Goal: Task Accomplishment & Management: Manage account settings

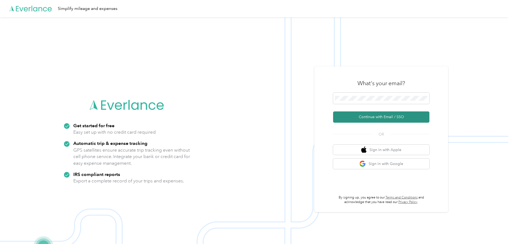
click at [389, 115] on button "Continue with Email / SSO" at bounding box center [381, 116] width 96 height 11
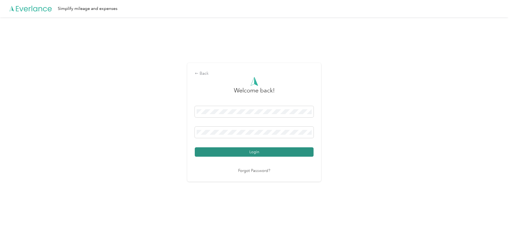
click at [257, 149] on button "Login" at bounding box center [254, 151] width 119 height 9
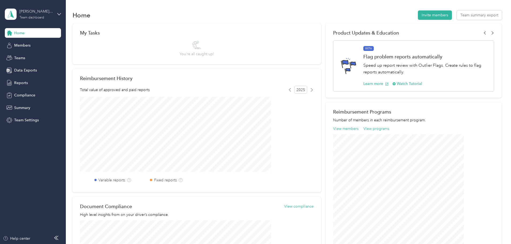
click at [35, 13] on div "[PERSON_NAME] team" at bounding box center [36, 12] width 33 height 6
click at [23, 56] on div "Personal dashboard" at bounding box center [27, 56] width 34 height 6
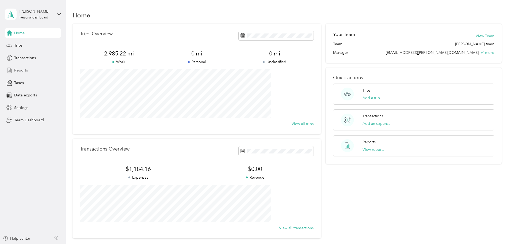
click at [22, 67] on div "Reports" at bounding box center [33, 71] width 56 height 10
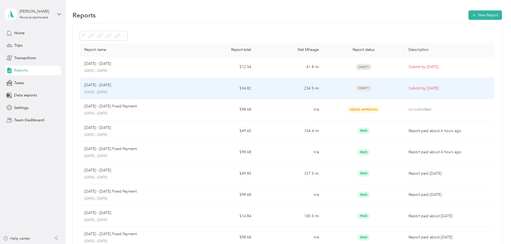
click at [174, 90] on p "[DATE] - [DATE]" at bounding box center [134, 92] width 100 height 5
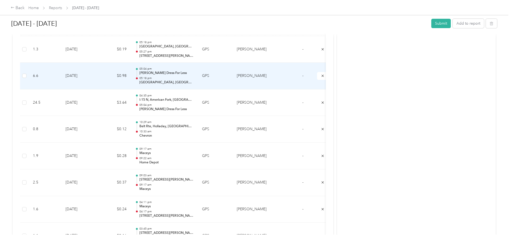
scroll to position [160, 0]
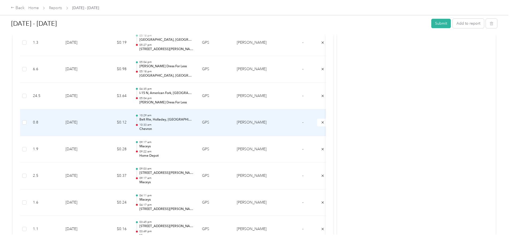
click at [193, 122] on div "10:29 am Belt Rte, [GEOGRAPHIC_DATA], [GEOGRAPHIC_DATA] 10:33 am Chevron" at bounding box center [166, 122] width 54 height 18
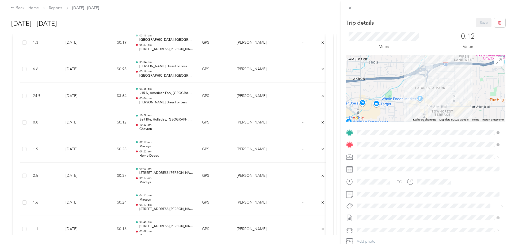
click at [414, 202] on strong "Dans Fresh Market" at bounding box center [401, 204] width 33 height 5
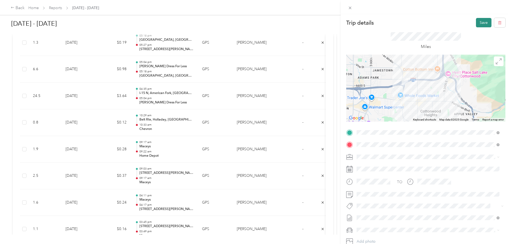
click at [476, 22] on button "Save" at bounding box center [484, 22] width 16 height 9
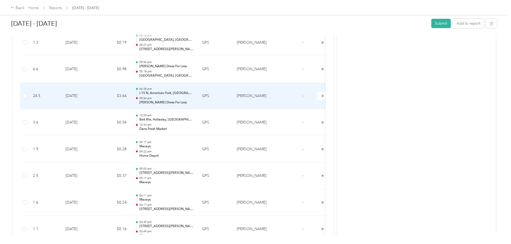
click at [193, 96] on div "04:35 pm I-15 N, [GEOGRAPHIC_DATA], [GEOGRAPHIC_DATA] 05:04 pm [PERSON_NAME] Dr…" at bounding box center [166, 96] width 54 height 18
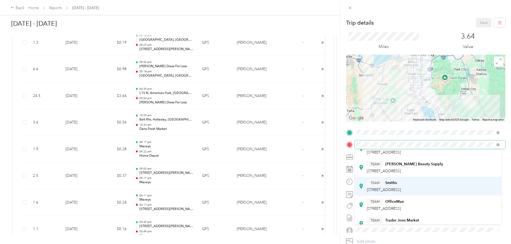
scroll to position [105, 0]
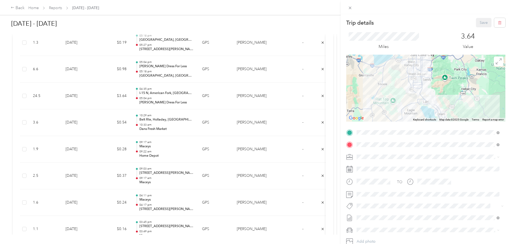
click at [395, 178] on div "TEAM Smiths [GEOGRAPHIC_DATA], [GEOGRAPHIC_DATA]" at bounding box center [384, 176] width 34 height 13
click at [476, 23] on button "Save" at bounding box center [484, 22] width 16 height 9
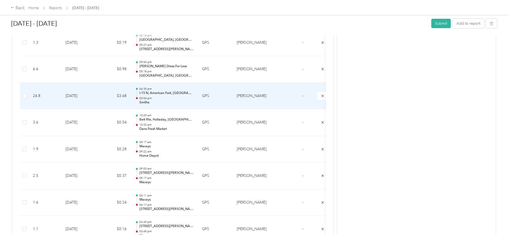
click at [193, 92] on p "I-15 N, American Fork, [GEOGRAPHIC_DATA]" at bounding box center [166, 93] width 54 height 5
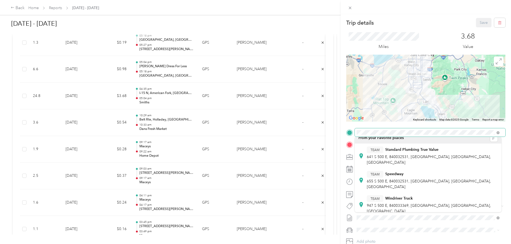
scroll to position [0, 0]
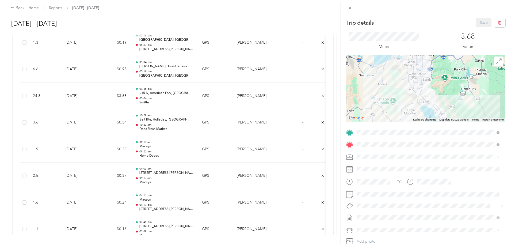
click at [327, 125] on div "Trip details Save This trip cannot be edited because it is either under review,…" at bounding box center [255, 122] width 511 height 244
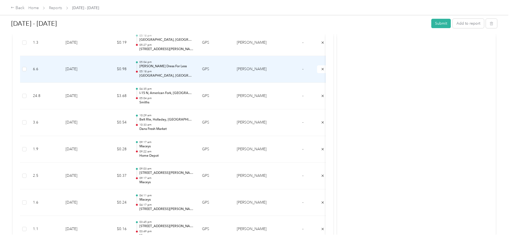
click at [193, 70] on p "05:18 pm" at bounding box center [166, 72] width 54 height 4
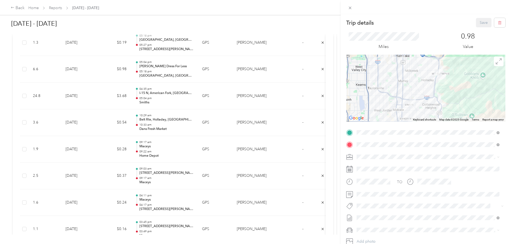
click at [395, 188] on div "TEAM Maceys [STREET_ADDRESS]" at bounding box center [384, 188] width 34 height 13
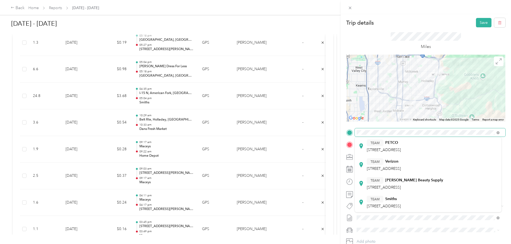
scroll to position [80, 0]
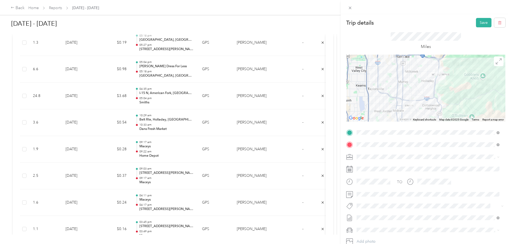
click at [401, 191] on span "[STREET_ADDRESS]" at bounding box center [384, 191] width 34 height 5
click at [477, 22] on button "Save" at bounding box center [484, 22] width 16 height 9
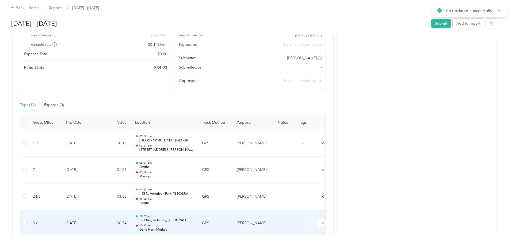
scroll to position [53, 0]
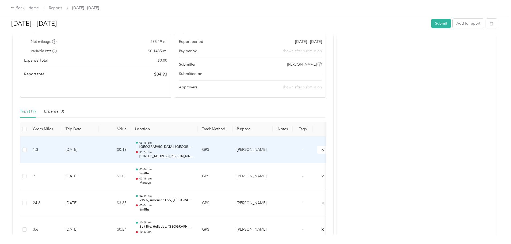
click at [193, 147] on p "[GEOGRAPHIC_DATA], [GEOGRAPHIC_DATA]" at bounding box center [166, 146] width 54 height 5
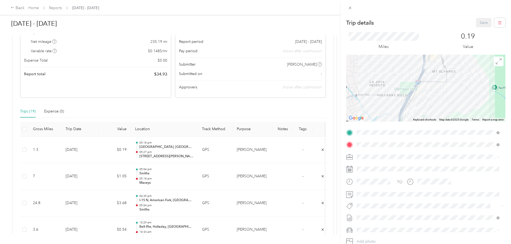
click at [388, 195] on div "TEAM Associated [STREET_ADDRESS]" at bounding box center [386, 195] width 38 height 13
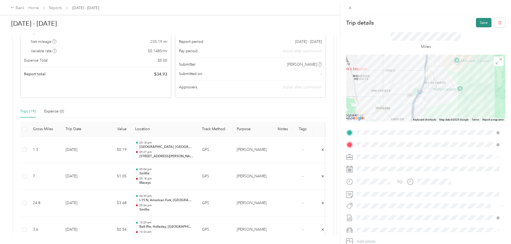
click at [476, 23] on button "Save" at bounding box center [484, 22] width 16 height 9
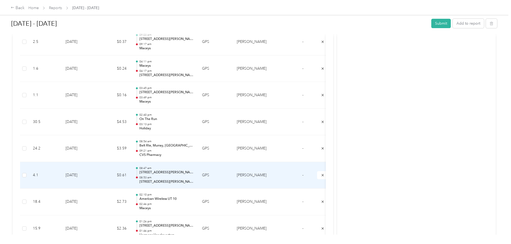
scroll to position [321, 0]
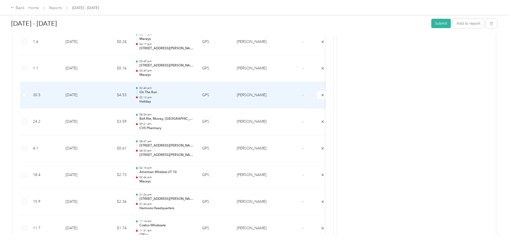
click at [193, 96] on p "03:13 pm" at bounding box center [166, 97] width 54 height 4
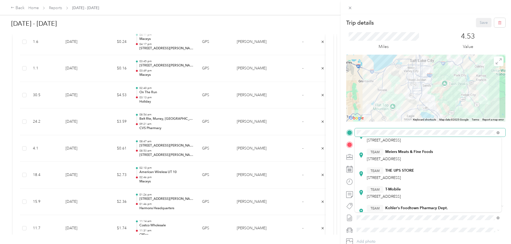
scroll to position [105, 0]
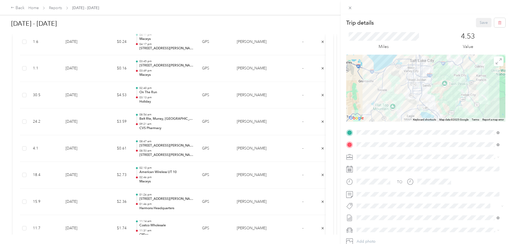
click at [413, 200] on div "TEAM Kohler's Foodtown Pharmacy Dept." at bounding box center [407, 199] width 81 height 7
click at [477, 22] on button "Save" at bounding box center [484, 22] width 16 height 9
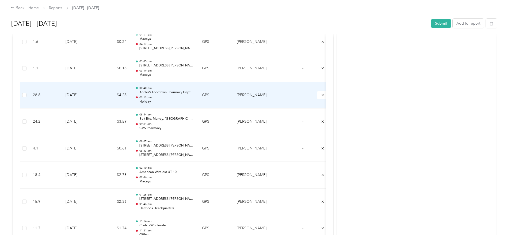
click at [193, 95] on div "02:40 pm [PERSON_NAME] Foodtown Pharmacy Dept. 03:13 pm Holiday" at bounding box center [166, 95] width 54 height 18
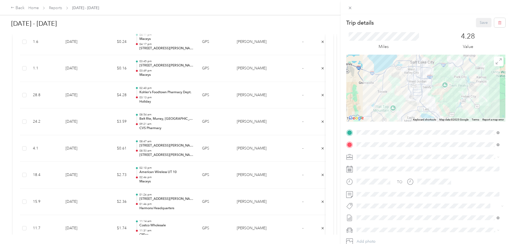
click at [391, 182] on strong "Maceys" at bounding box center [391, 183] width 13 height 5
click at [479, 19] on button "Save" at bounding box center [484, 22] width 16 height 9
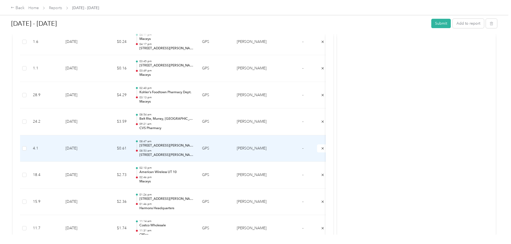
click at [193, 148] on div "08:47 am 3250–[STREET_ADDRESS][PERSON_NAME] 08:53 am 2174 E [GEOGRAPHIC_DATA][P…" at bounding box center [166, 148] width 54 height 18
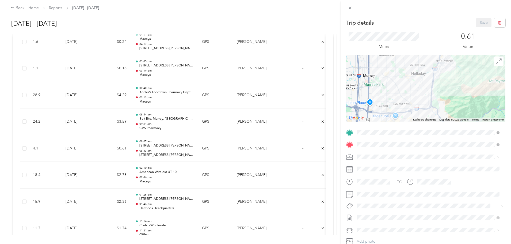
click at [60, 6] on div "Trip details Save This trip cannot be edited because it is either under review,…" at bounding box center [255, 122] width 511 height 244
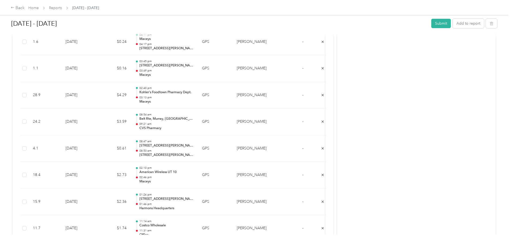
click at [25, 6] on div "Back" at bounding box center [18, 8] width 14 height 6
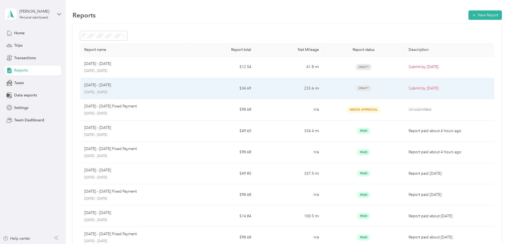
click at [184, 89] on div "[DATE] - [DATE] [DATE] - [DATE]" at bounding box center [134, 88] width 100 height 13
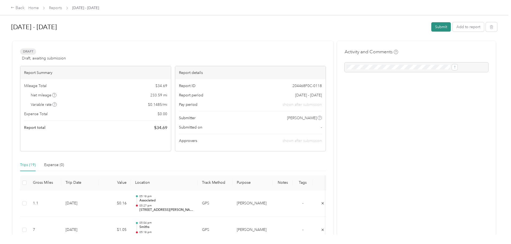
click at [431, 25] on button "Submit" at bounding box center [441, 26] width 20 height 9
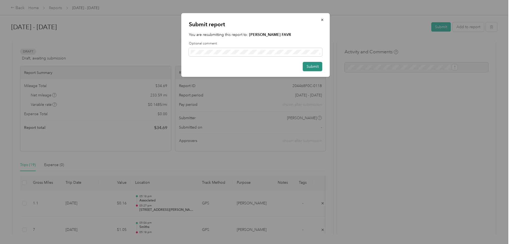
click at [313, 64] on button "Submit" at bounding box center [313, 66] width 20 height 9
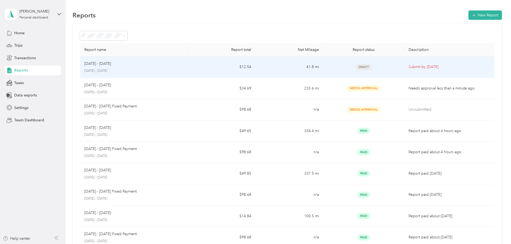
click at [214, 69] on td "$12.54" at bounding box center [221, 66] width 67 height 21
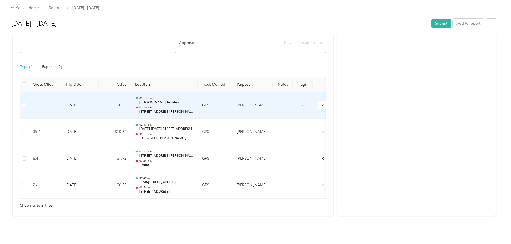
scroll to position [106, 0]
click at [193, 100] on p "[PERSON_NAME] Jewelers" at bounding box center [166, 102] width 54 height 5
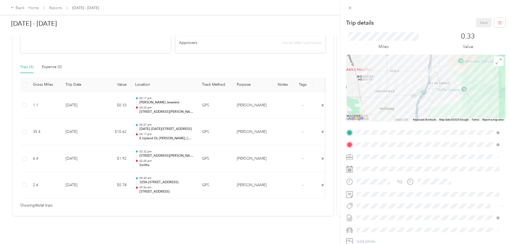
click at [390, 195] on div "TEAM Associated [STREET_ADDRESS]" at bounding box center [386, 195] width 38 height 13
click at [476, 19] on button "Save" at bounding box center [484, 22] width 16 height 9
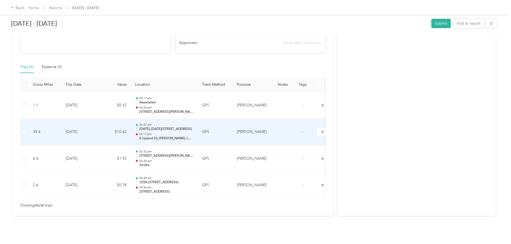
click at [193, 124] on div "02:47 pm [DATE]–[DATE][STREET_ADDRESS] 03:17 pm E [GEOGRAPHIC_DATA][PERSON_NAME…" at bounding box center [166, 132] width 54 height 18
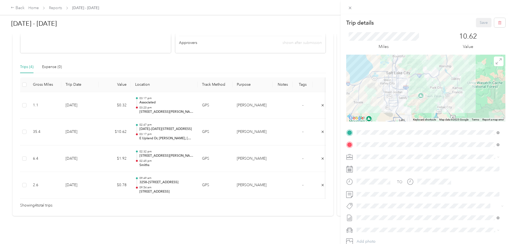
click at [403, 175] on div "TEAM Smiths Marketplace" at bounding box center [393, 173] width 53 height 7
click at [481, 22] on button "Save" at bounding box center [484, 22] width 16 height 9
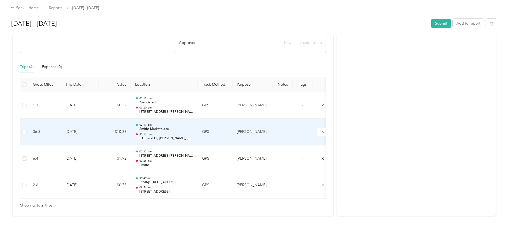
click at [193, 132] on p "03:17 pm" at bounding box center [166, 134] width 54 height 4
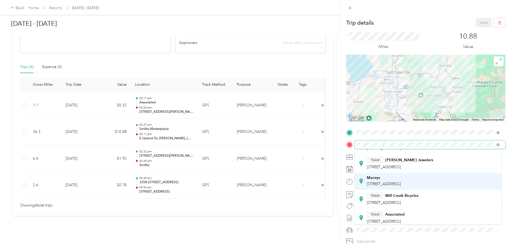
scroll to position [53, 0]
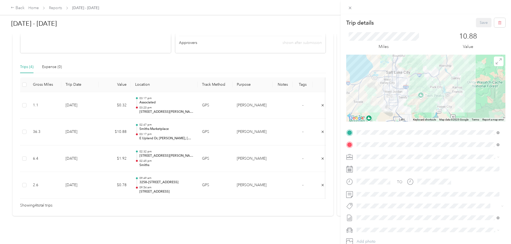
click at [404, 207] on div "TEAM Associated [STREET_ADDRESS]" at bounding box center [386, 207] width 38 height 13
click at [483, 21] on button "Save" at bounding box center [484, 22] width 16 height 9
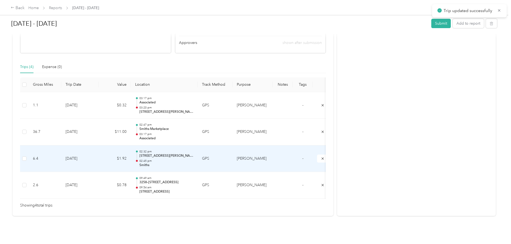
click at [193, 159] on p "02:45 pm" at bounding box center [166, 161] width 54 height 4
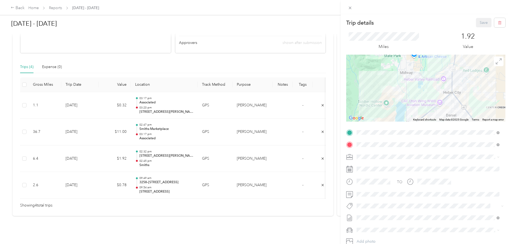
click at [326, 55] on div "Trip details Save This trip cannot be edited because it is either under review,…" at bounding box center [255, 122] width 511 height 244
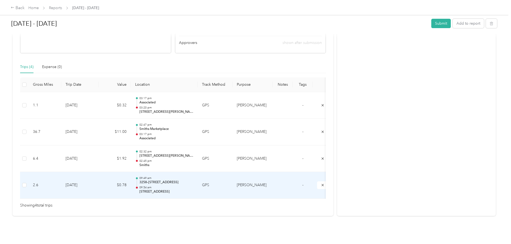
click at [193, 177] on div "09:49 am 3258–[STREET_ADDRESS] 09:54 am [GEOGRAPHIC_DATA], [GEOGRAPHIC_DATA]" at bounding box center [166, 185] width 54 height 18
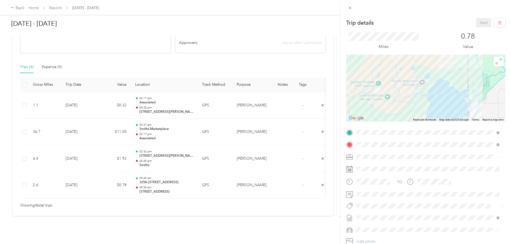
click at [422, 158] on div "TEAM The Market At [GEOGRAPHIC_DATA]" at bounding box center [409, 157] width 85 height 7
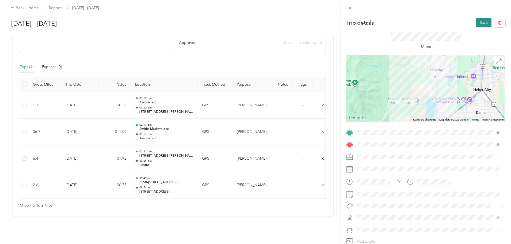
click at [478, 22] on button "Save" at bounding box center [484, 22] width 16 height 9
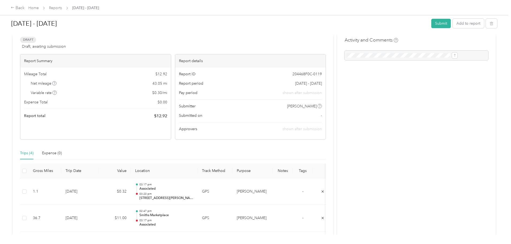
scroll to position [0, 0]
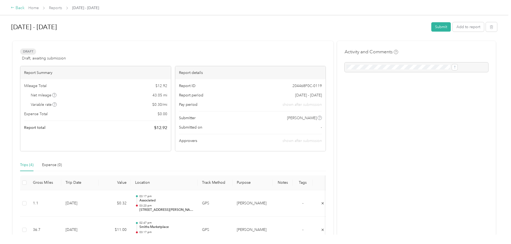
click at [25, 7] on div "Back" at bounding box center [18, 8] width 14 height 6
